Goal: Check status: Check status

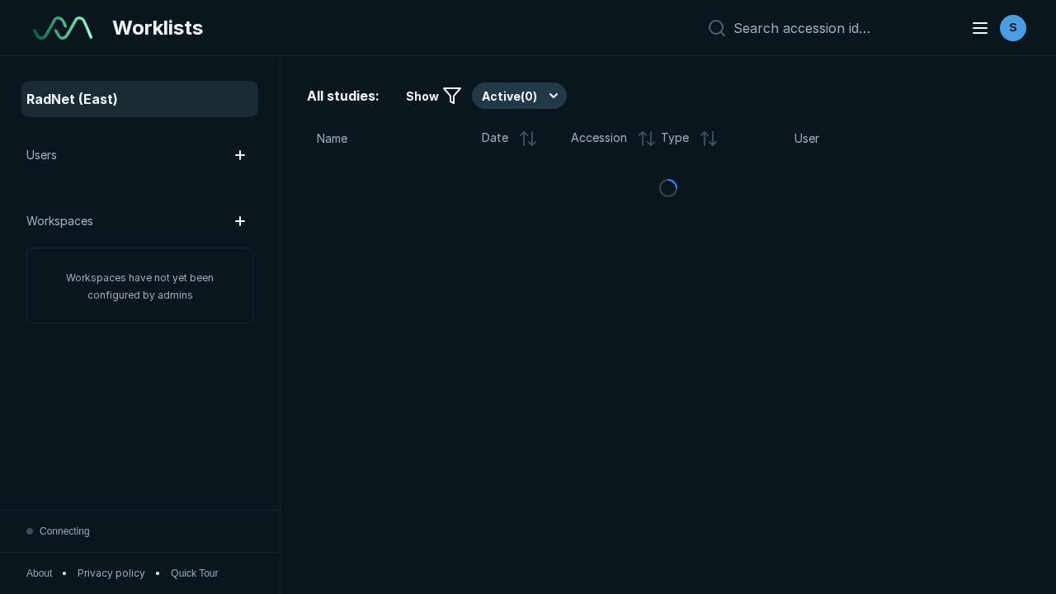
scroll to position [4506, 6873]
